Goal: Navigation & Orientation: Find specific page/section

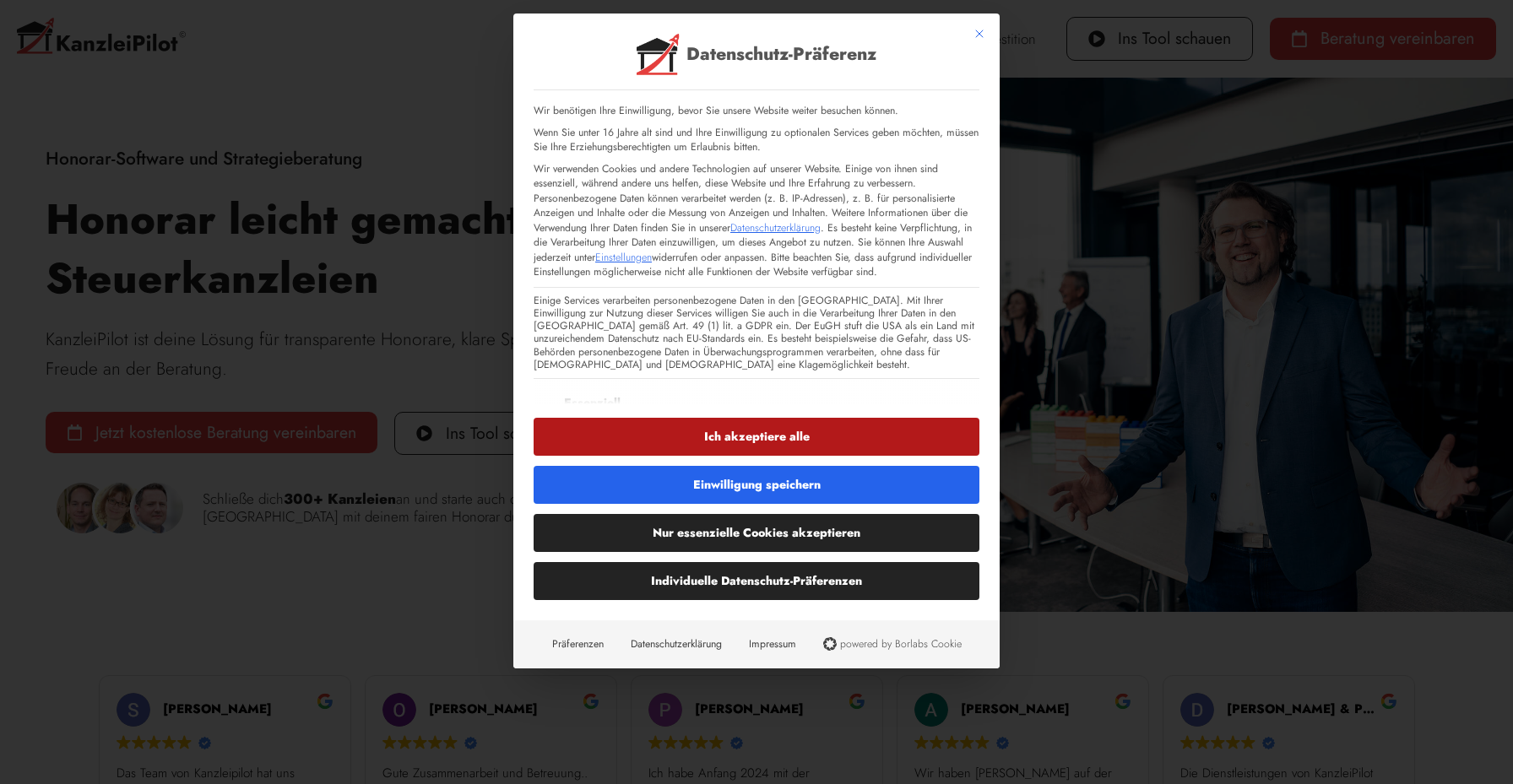
click at [716, 433] on button "Ich akzeptiere alle" at bounding box center [757, 437] width 446 height 38
checkbox input "true"
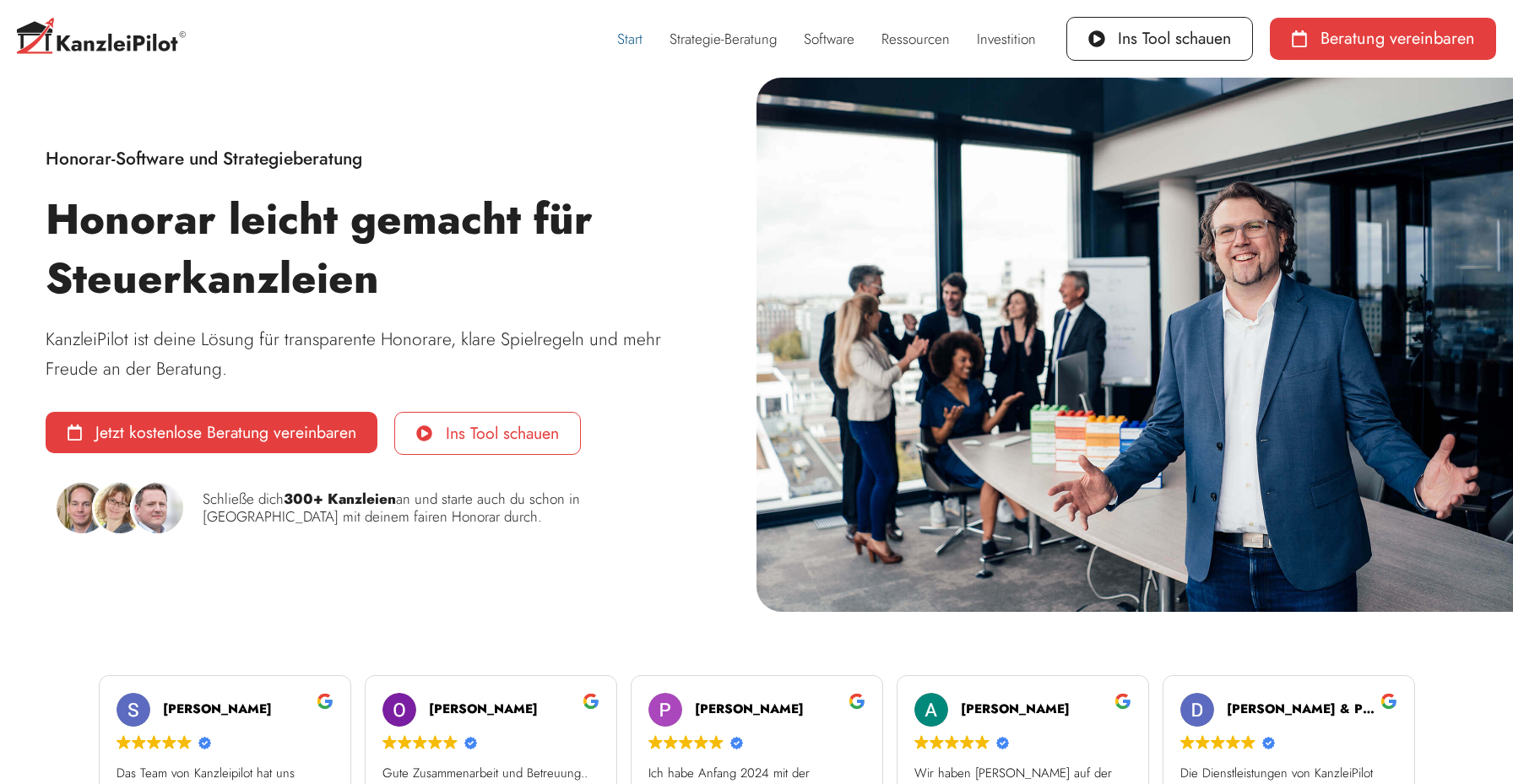
click at [456, 436] on span "Ins Tool schauen" at bounding box center [502, 434] width 113 height 17
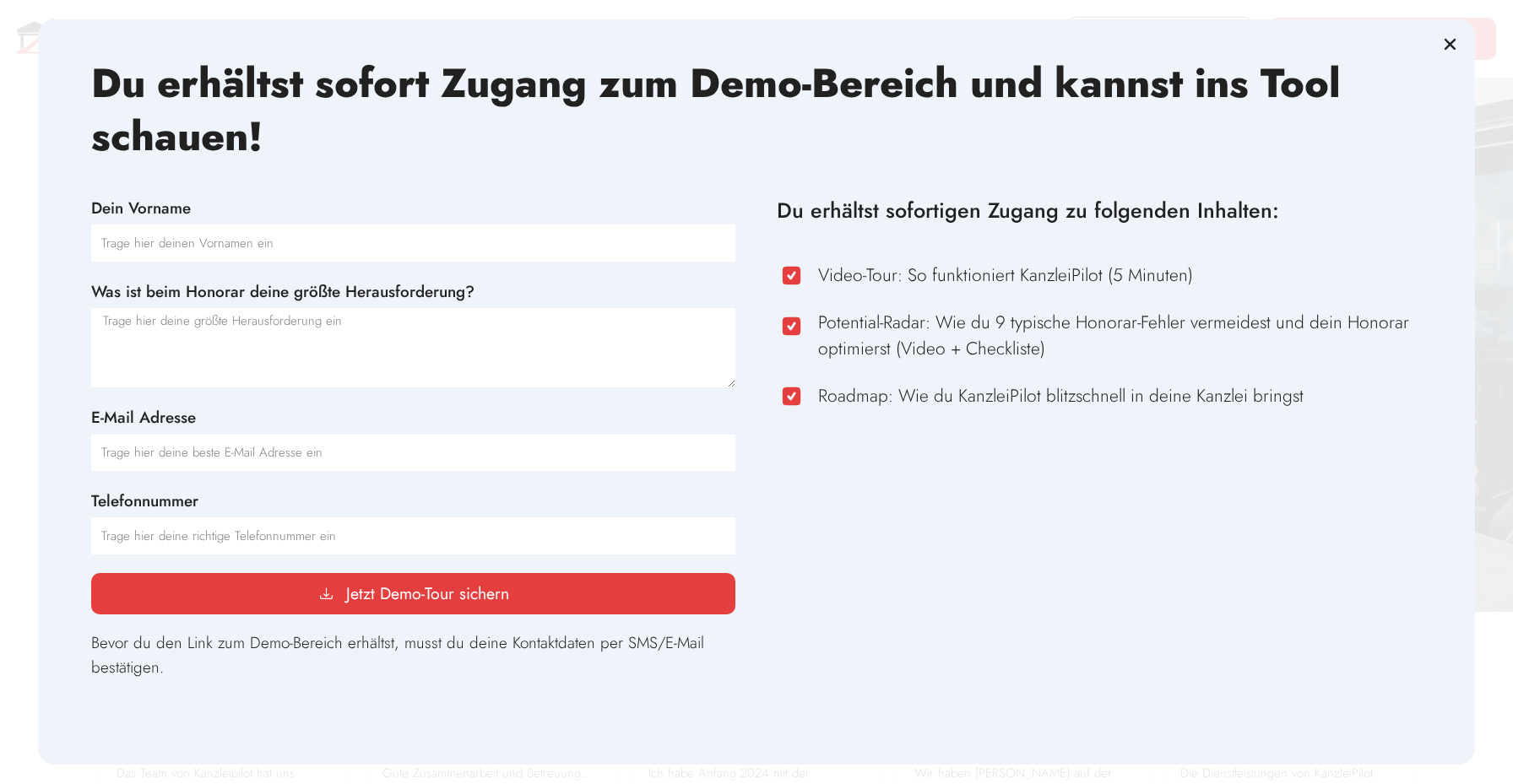
click at [1445, 48] on icon "Close" at bounding box center [1450, 45] width 17 height 17
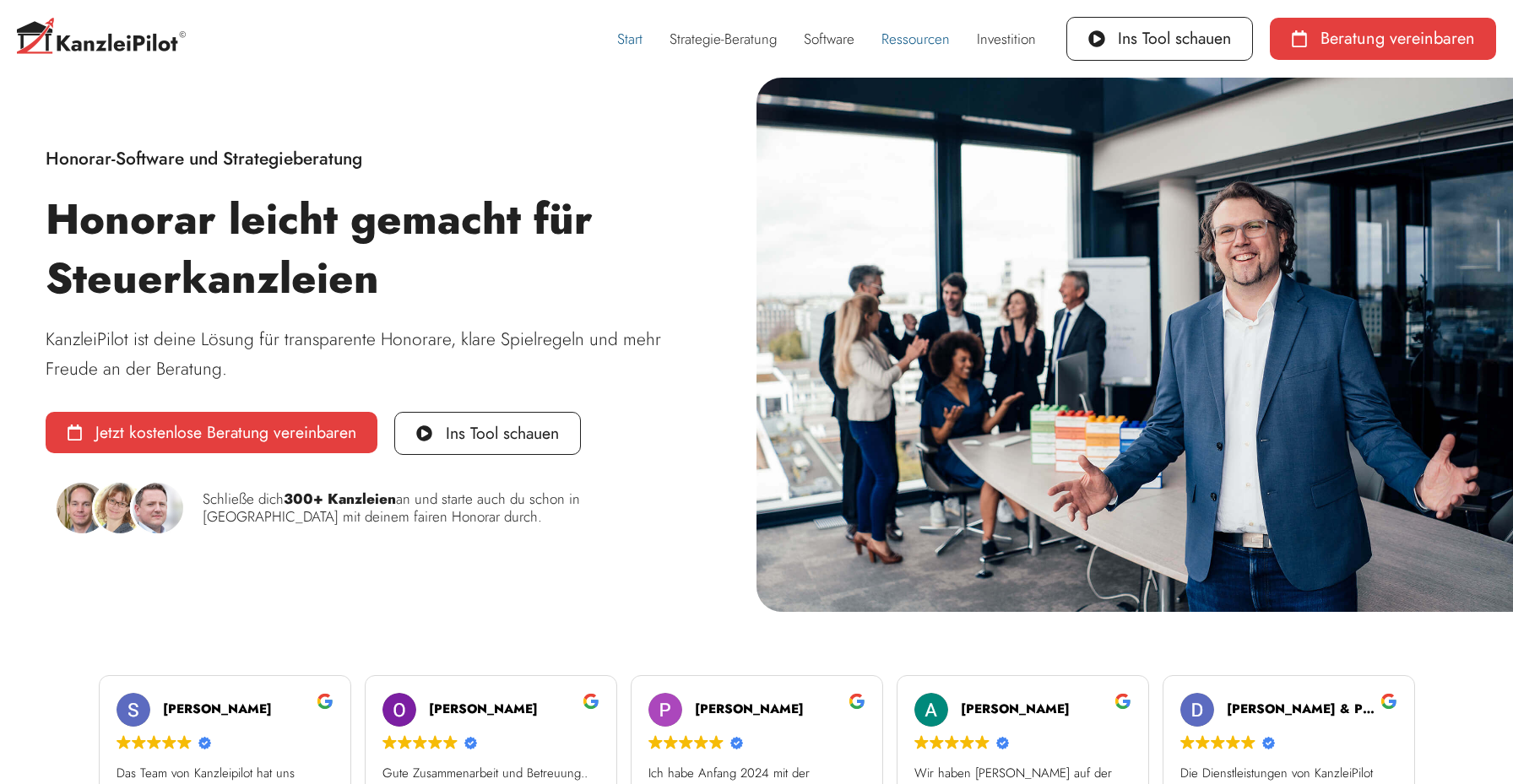
click at [930, 33] on link "Ressourcen" at bounding box center [916, 39] width 95 height 39
